Goal: Register for event/course

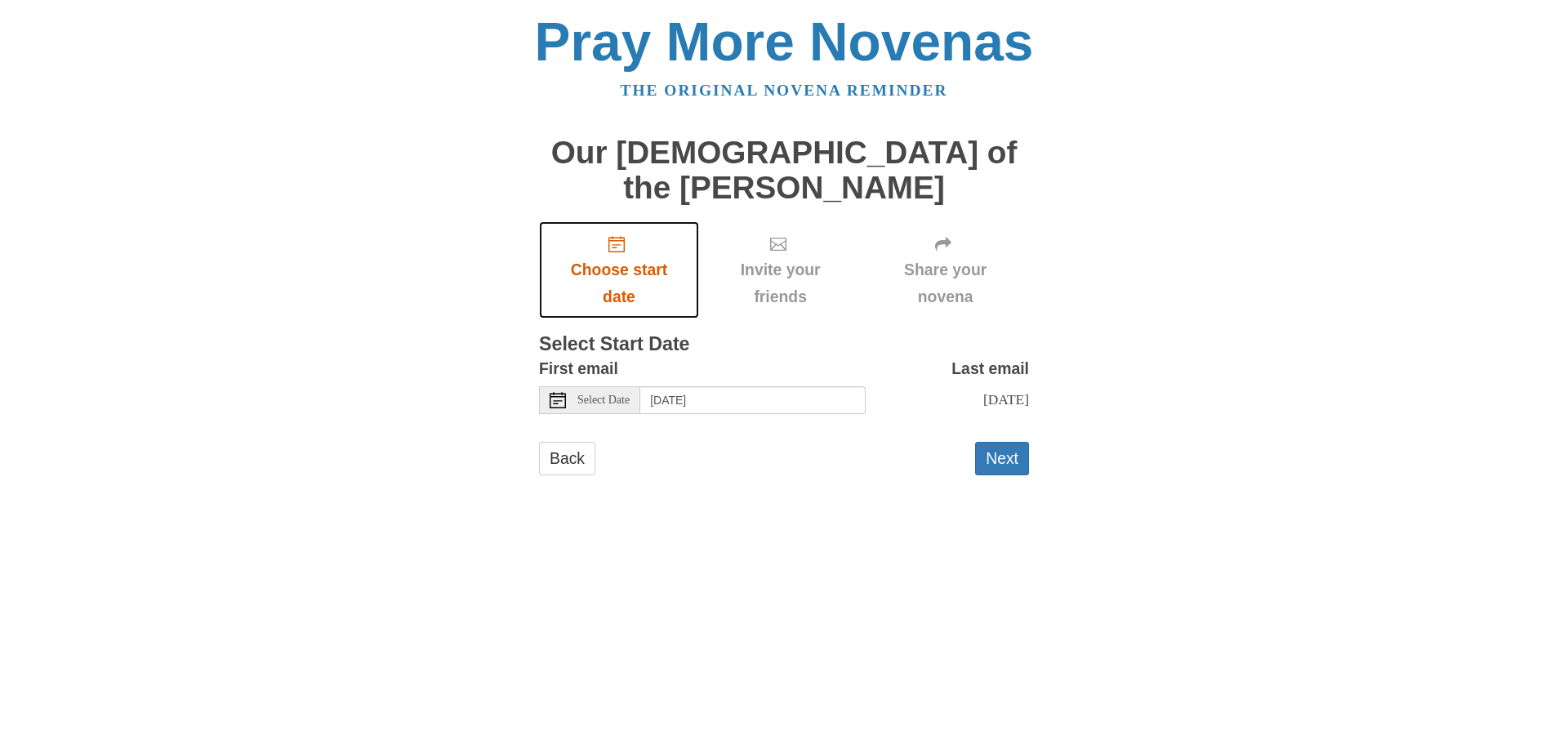
click at [601, 257] on span "Choose start date" at bounding box center [619, 283] width 127 height 54
click at [1010, 442] on button "Next" at bounding box center [1002, 458] width 54 height 34
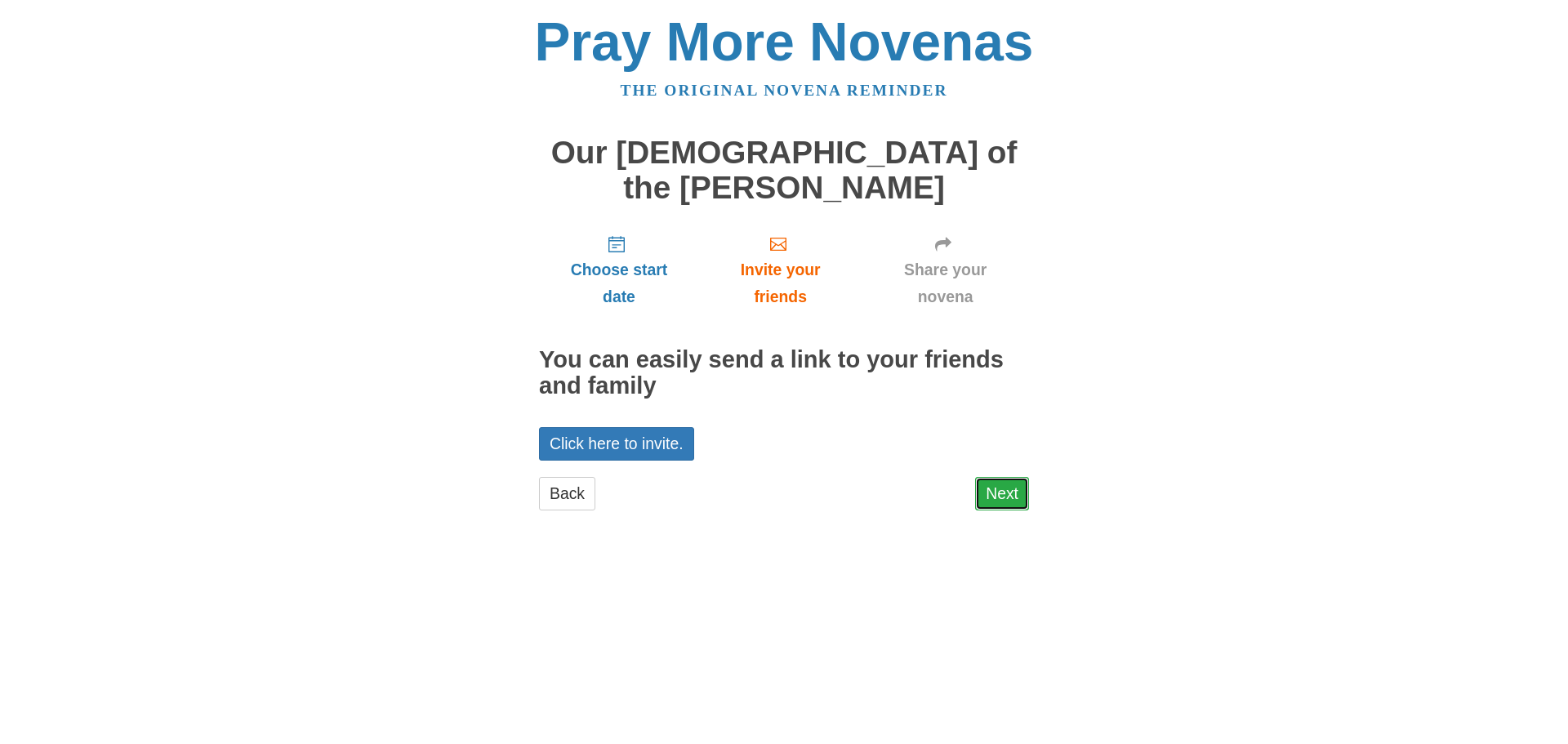
click at [1002, 477] on link "Next" at bounding box center [1002, 494] width 54 height 34
